Goal: Information Seeking & Learning: Learn about a topic

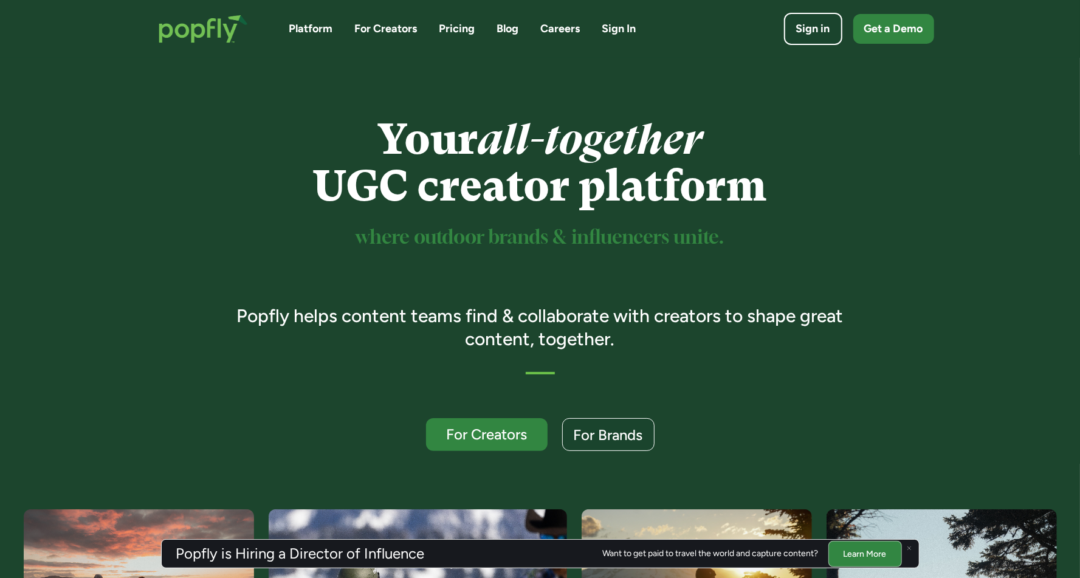
click at [460, 24] on link "Pricing" at bounding box center [458, 28] width 36 height 15
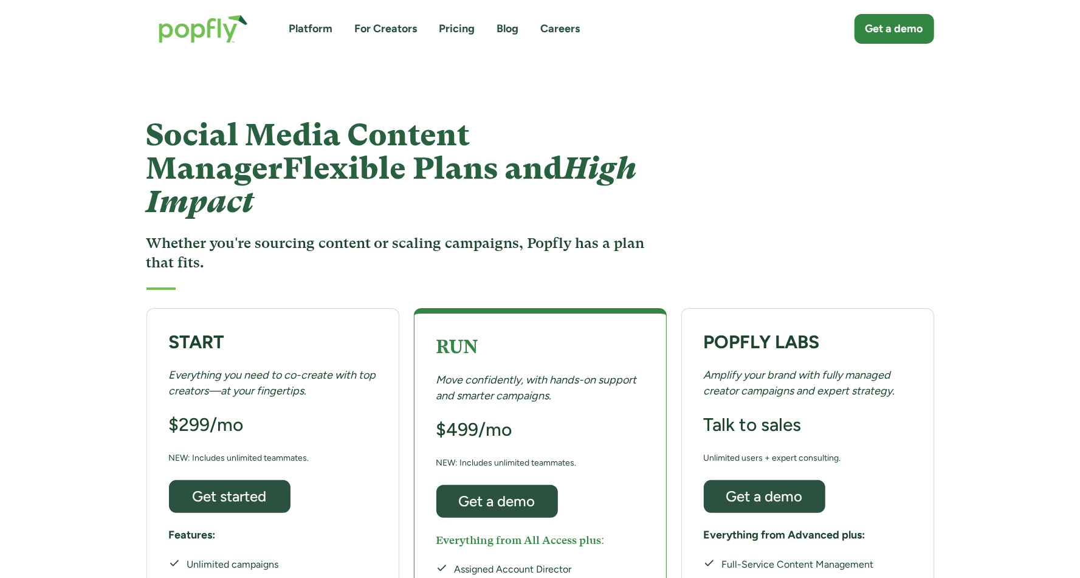
click at [393, 30] on link "For Creators" at bounding box center [386, 28] width 63 height 15
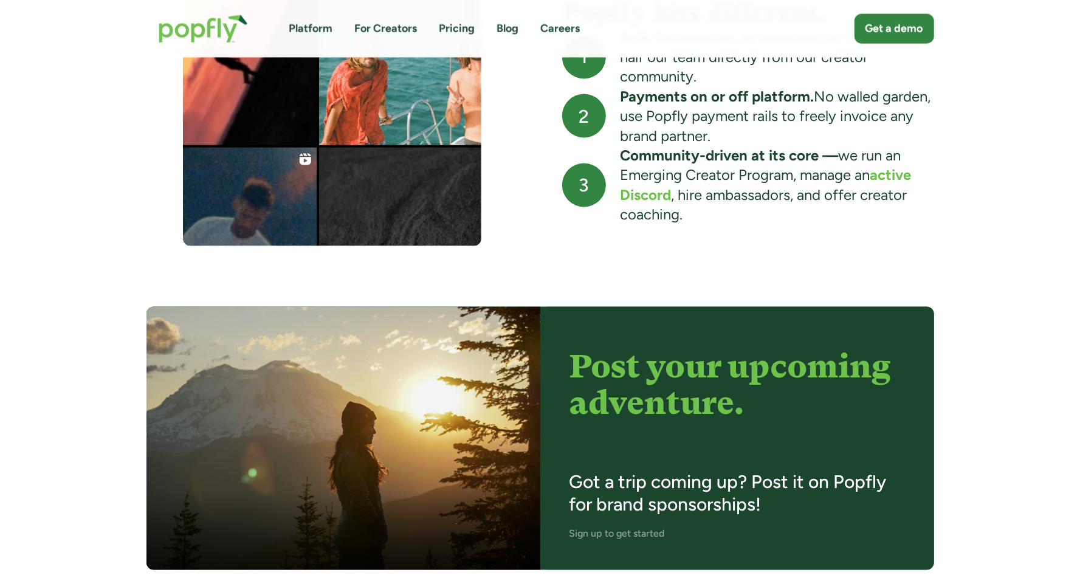
scroll to position [1297, 0]
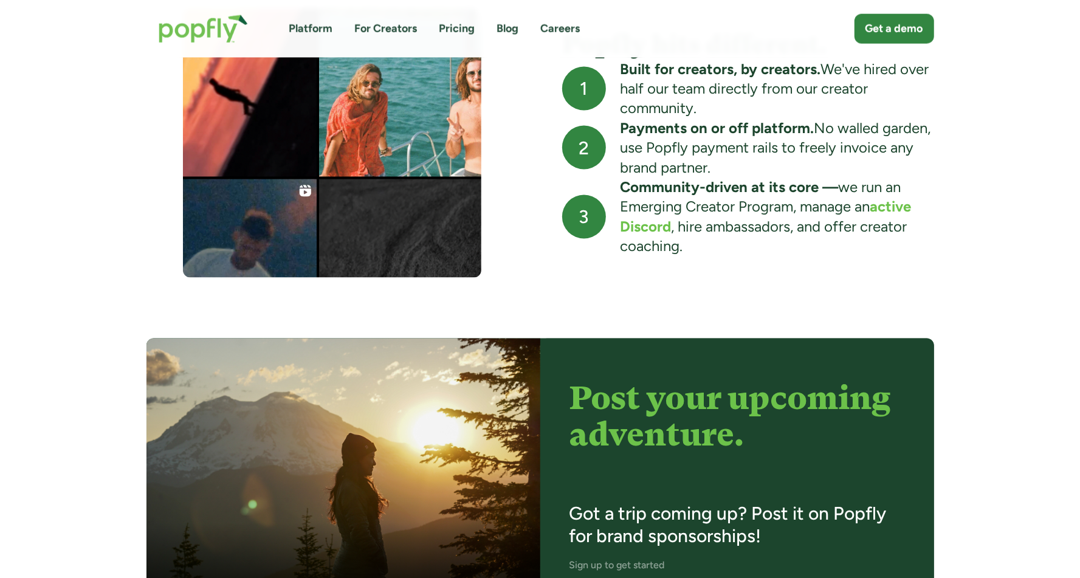
click at [210, 27] on img "home" at bounding box center [204, 28] width 114 height 53
